Goal: Find specific page/section: Find specific page/section

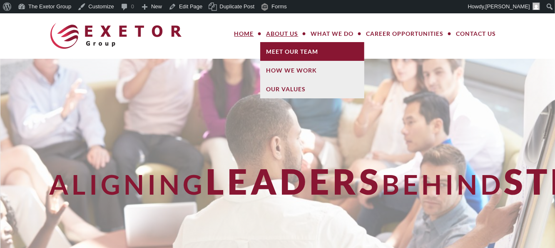
click at [286, 50] on link "Meet Our Team" at bounding box center [312, 51] width 104 height 19
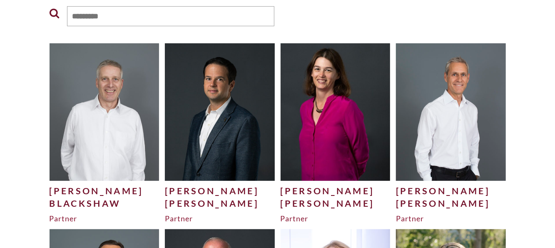
scroll to position [208, 0]
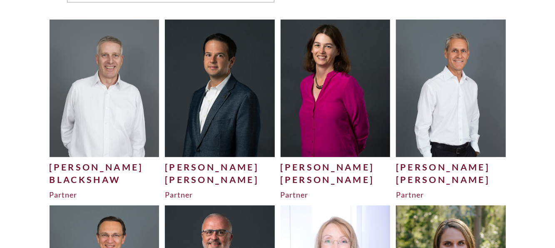
click at [254, 107] on img at bounding box center [220, 88] width 110 height 137
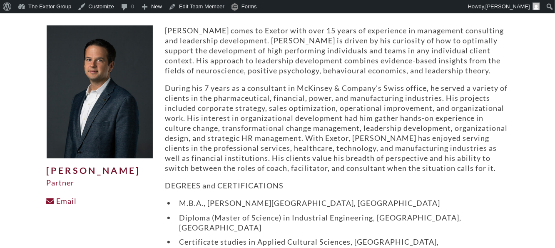
scroll to position [83, 0]
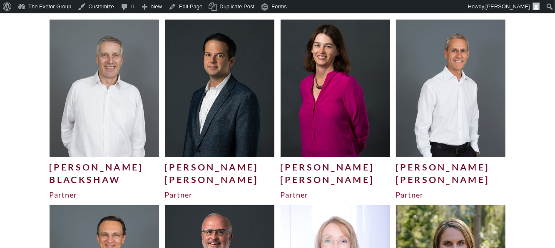
click at [92, 146] on img at bounding box center [105, 88] width 110 height 137
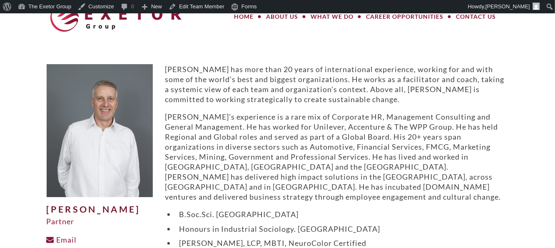
scroll to position [42, 0]
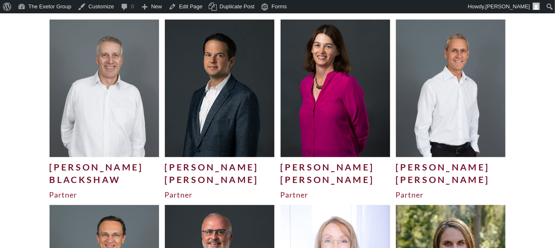
click at [307, 142] on img at bounding box center [336, 88] width 110 height 137
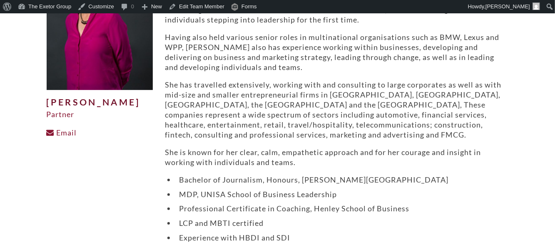
scroll to position [125, 0]
